Goal: Task Accomplishment & Management: Complete application form

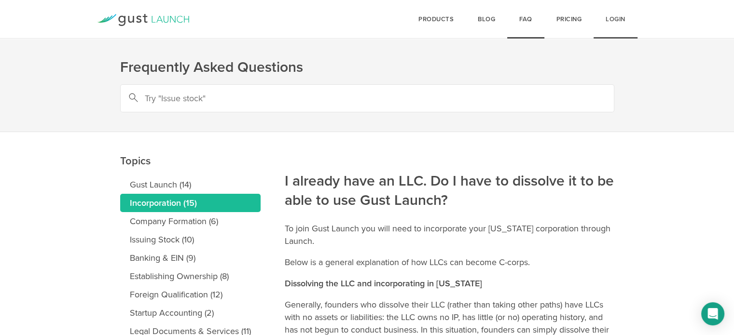
click at [614, 14] on link "Login" at bounding box center [615, 19] width 44 height 39
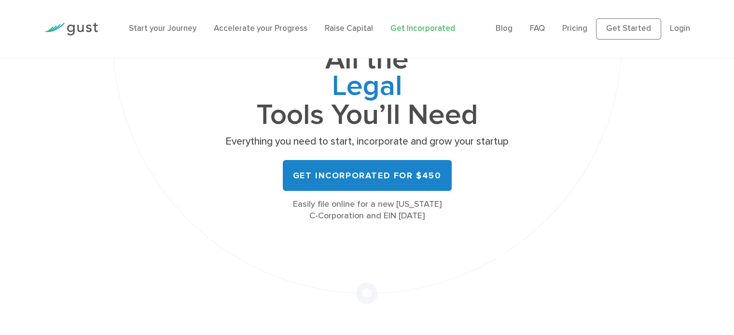
scroll to position [116, 0]
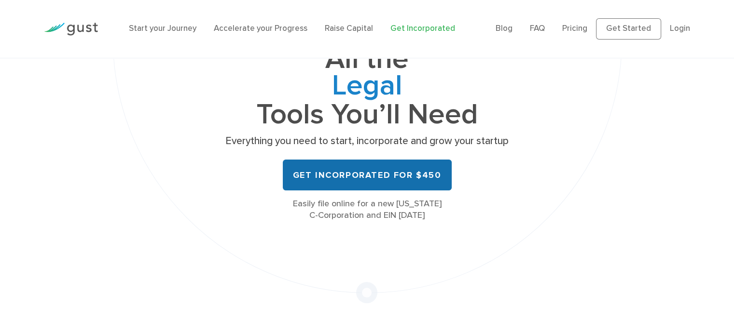
click at [412, 173] on link "Get Incorporated for $450" at bounding box center [367, 175] width 169 height 31
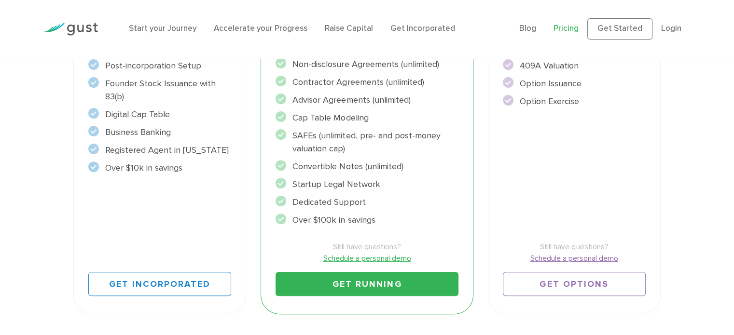
scroll to position [306, 0]
